Goal: Unclear

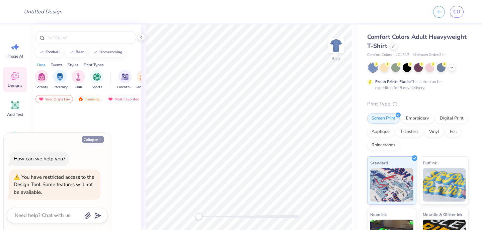
click at [93, 139] on button "Collapse" at bounding box center [93, 139] width 22 height 7
type textarea "x"
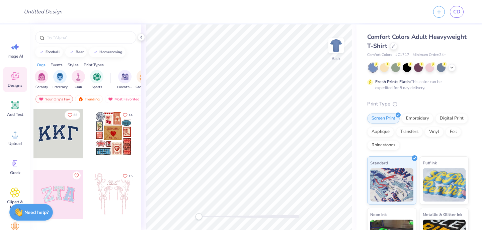
click at [45, 124] on div at bounding box center [58, 134] width 50 height 50
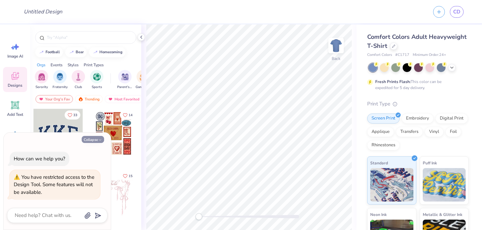
click at [93, 139] on button "Collapse" at bounding box center [93, 139] width 22 height 7
type textarea "x"
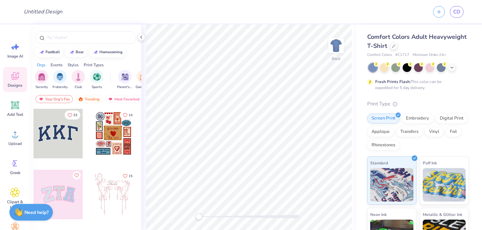
click at [63, 134] on div at bounding box center [58, 134] width 50 height 50
